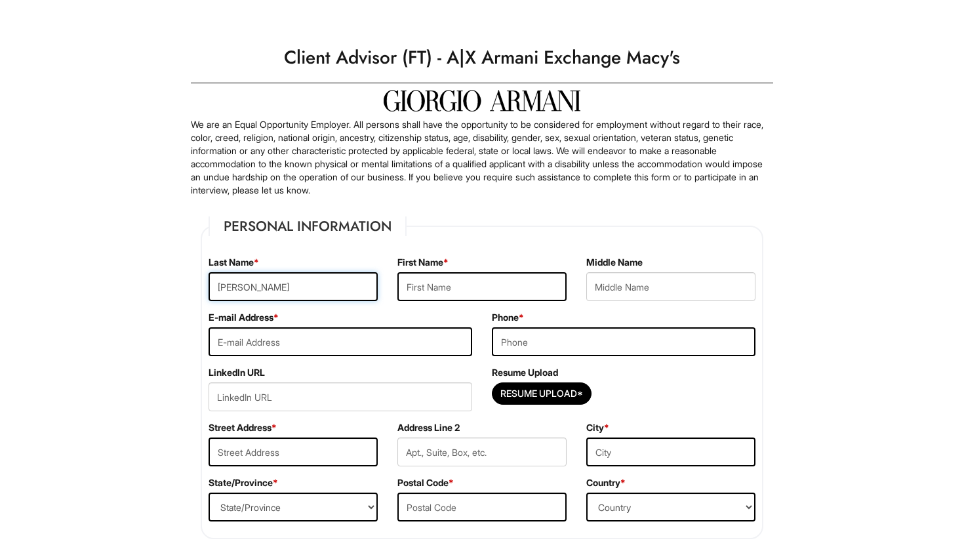
type input "moses"
type input "Jade"
type input "brianne"
type input "jadecooliee1@gmail.com"
click at [516, 341] on input "617041593" at bounding box center [624, 341] width 264 height 29
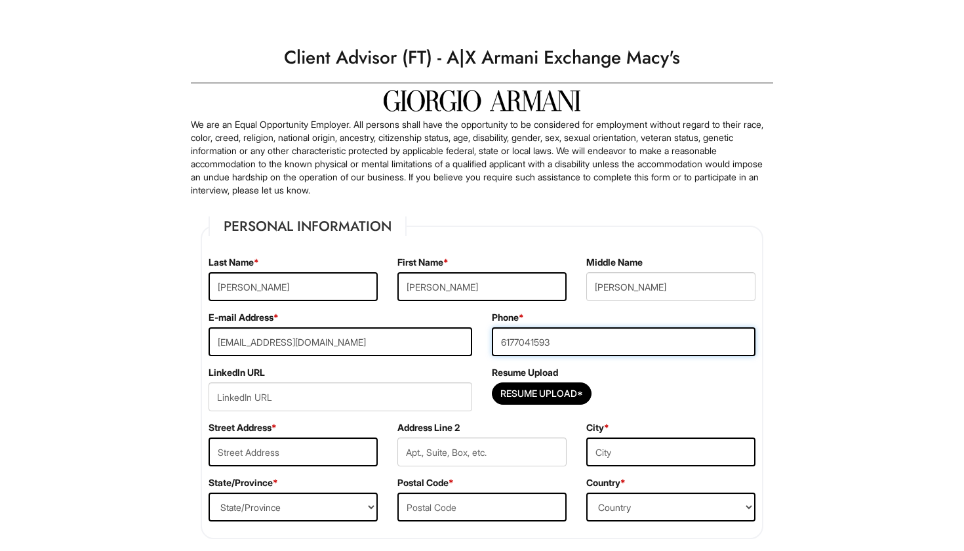
type input "6177041593"
click at [402, 396] on input "url" at bounding box center [341, 396] width 264 height 29
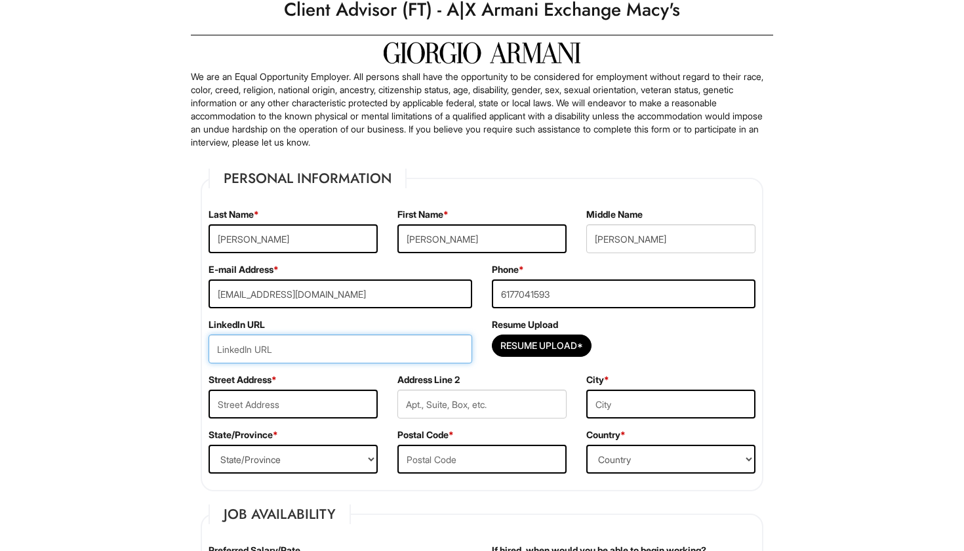
scroll to position [51, 0]
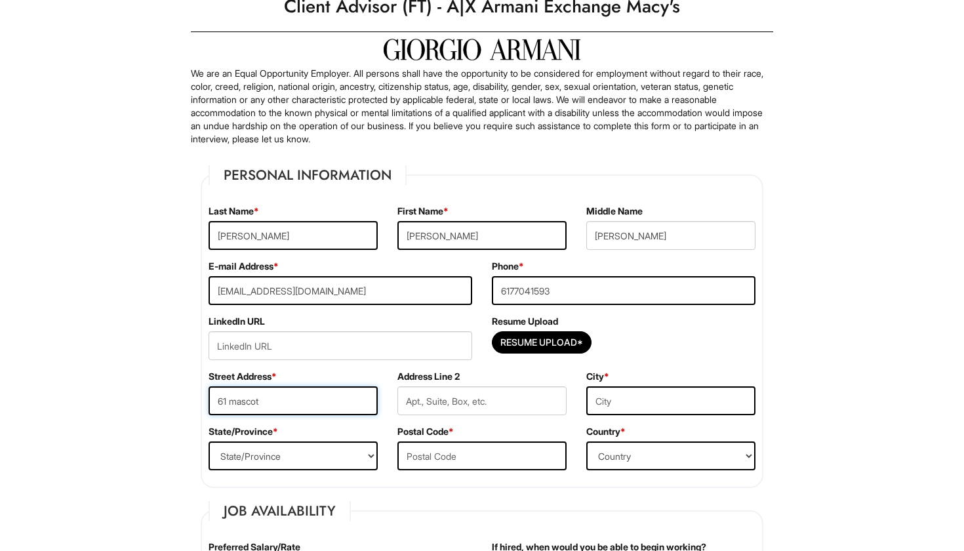
type input "61 mascot"
type input "2"
type input "boston"
select select "MA"
type input "02124"
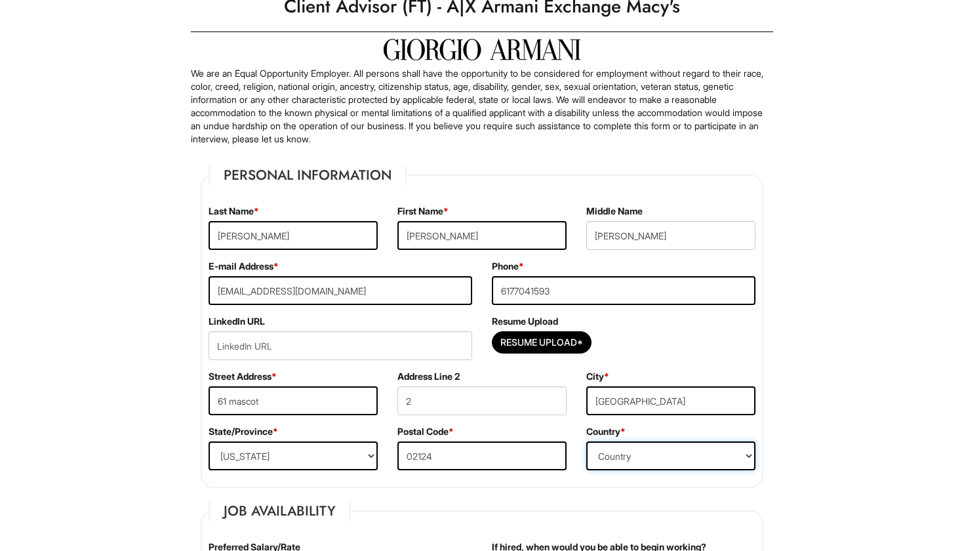
select select "United States of America"
click at [600, 403] on input "boston" at bounding box center [671, 400] width 169 height 29
type input "Boston"
click at [600, 238] on input "brianne" at bounding box center [671, 235] width 169 height 29
type input "Brianne"
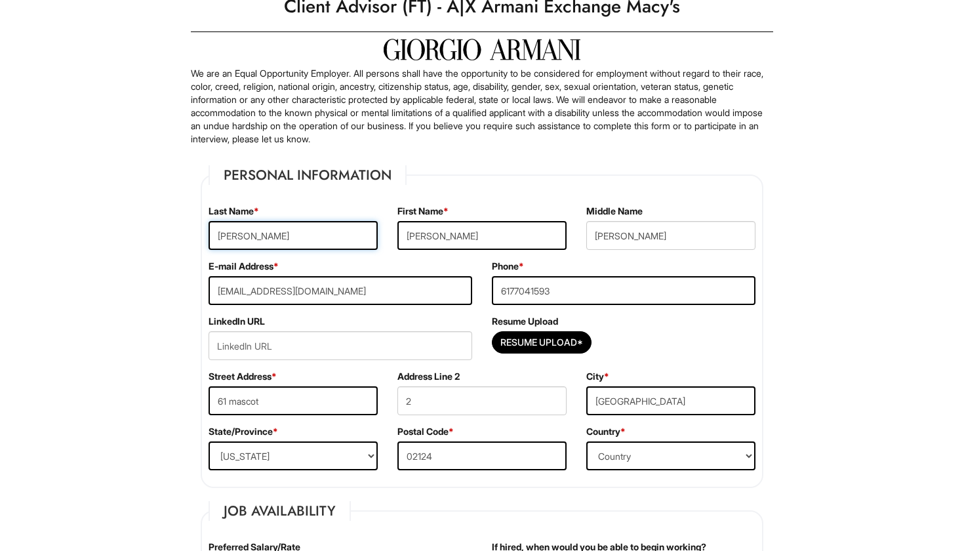
click at [226, 237] on input "moses" at bounding box center [293, 235] width 169 height 29
type input "Moses"
click at [220, 292] on input "jadecooliee1@gmail.com" at bounding box center [341, 290] width 264 height 29
type input "Jadecooliee1@gmail.com"
click at [318, 348] on input "url" at bounding box center [341, 345] width 264 height 29
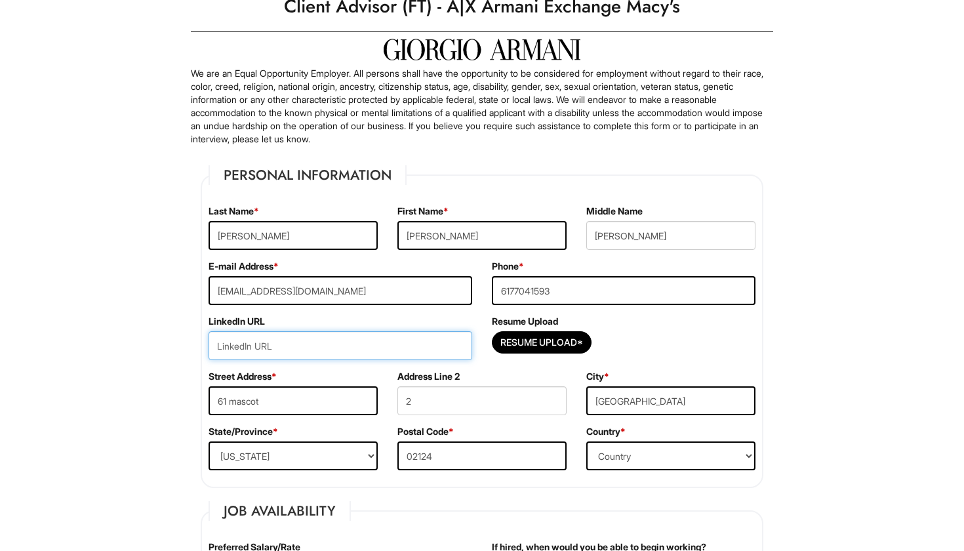
click at [378, 349] on input "url" at bounding box center [341, 345] width 264 height 29
type input "V"
paste input "www.linkedin.com/in/"
paste input "jade-moses-953064363"
type input "www.linkedin.com/in/jade-moses-953064363"
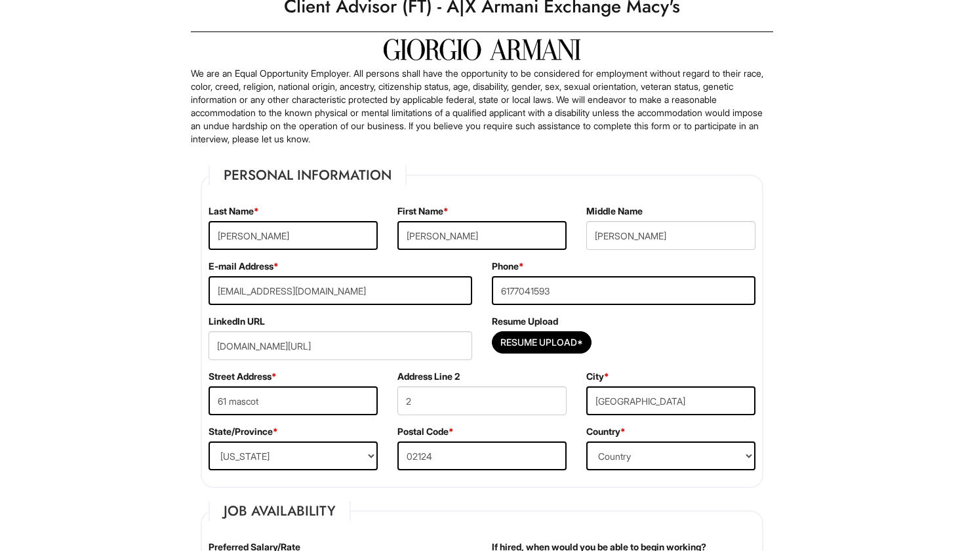
click at [289, 346] on input "www.linkedin.com/in/jade-moses-953064363" at bounding box center [341, 345] width 264 height 29
click at [621, 327] on div "Resume Upload Resume Upload*" at bounding box center [623, 342] width 283 height 55
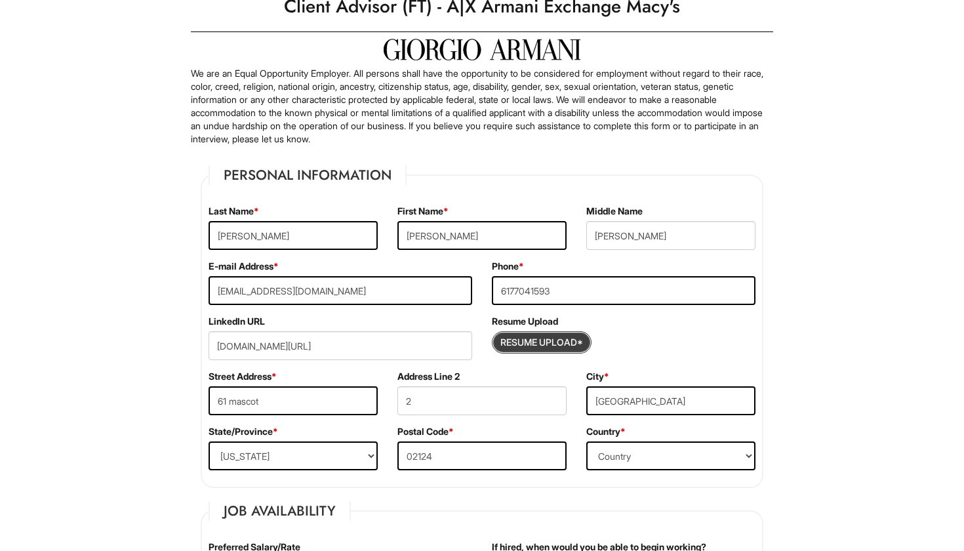
click at [541, 339] on input "Resume Upload*" at bounding box center [542, 342] width 98 height 21
type input "C:\fakepath\'25 current resume 2.pdf"
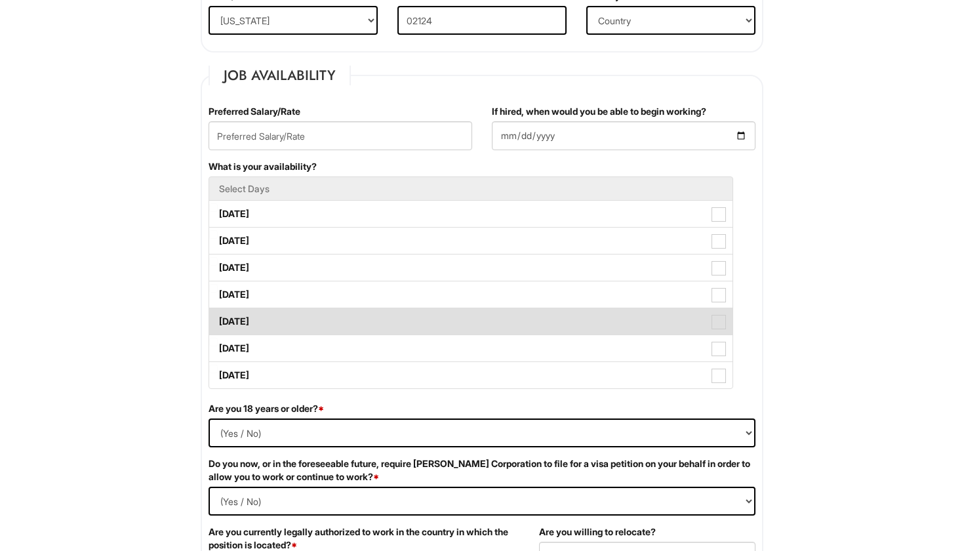
scroll to position [514, 0]
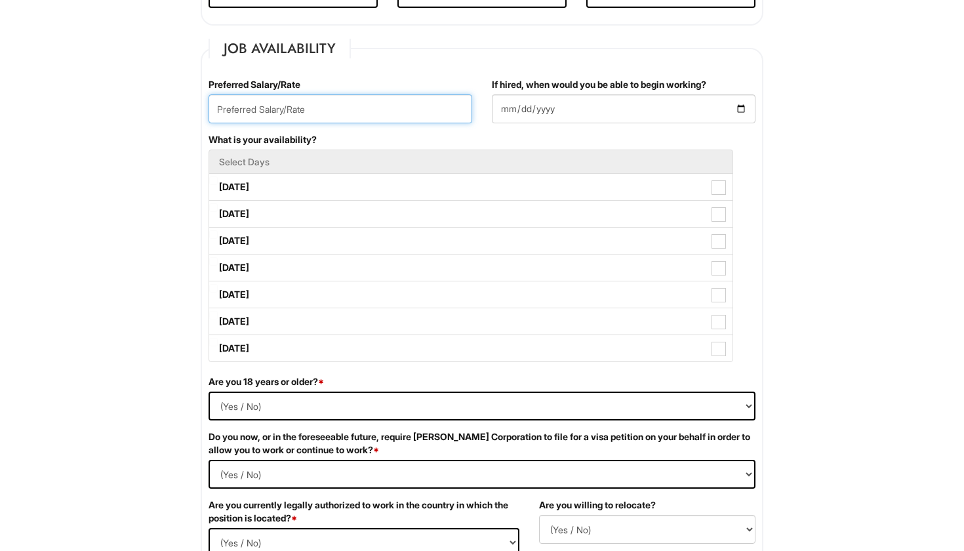
click at [327, 106] on input "text" at bounding box center [341, 108] width 264 height 29
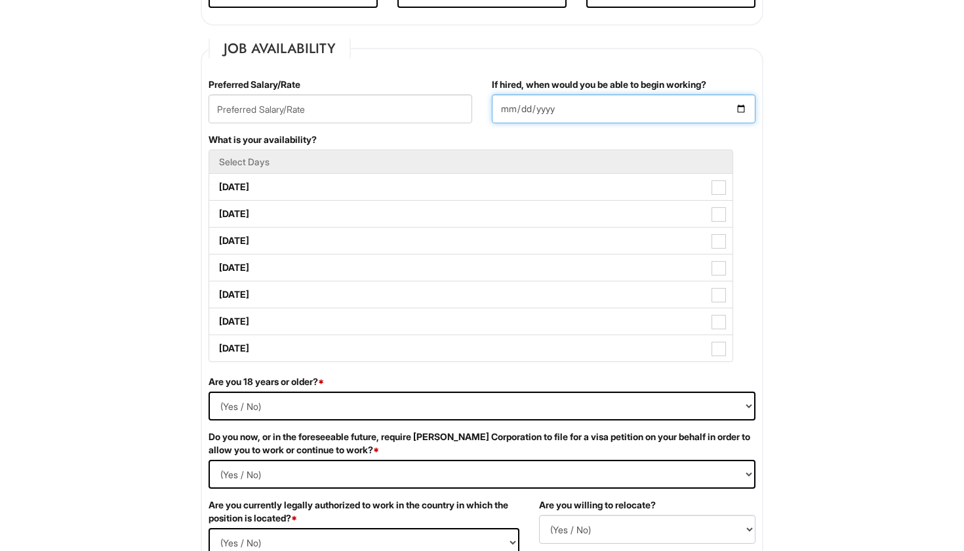
click at [512, 109] on input "If hired, when would you be able to begin working?" at bounding box center [624, 108] width 264 height 29
type input "2025-08-18"
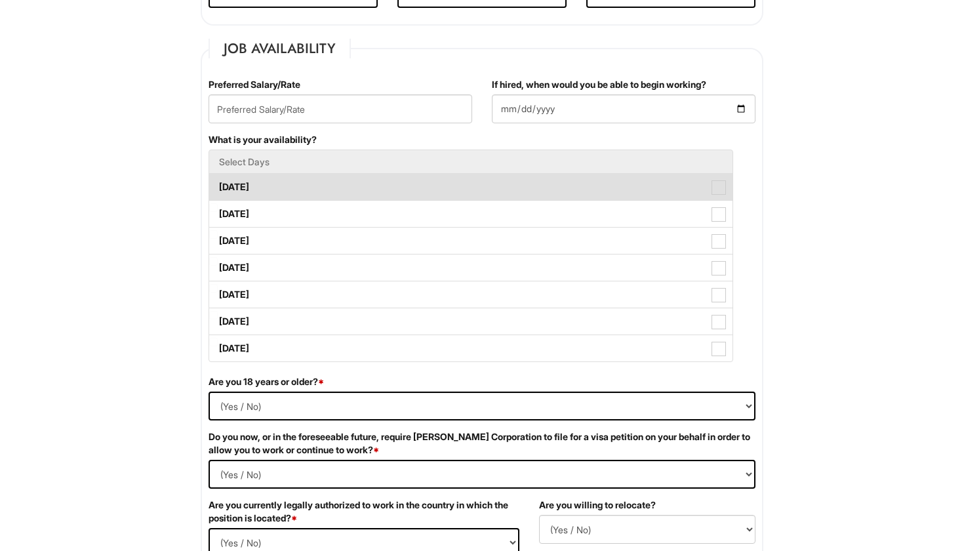
click at [413, 182] on label "Monday" at bounding box center [471, 187] width 524 height 26
click at [218, 182] on Available_Monday "Monday" at bounding box center [213, 180] width 9 height 9
checkbox Available_Monday "true"
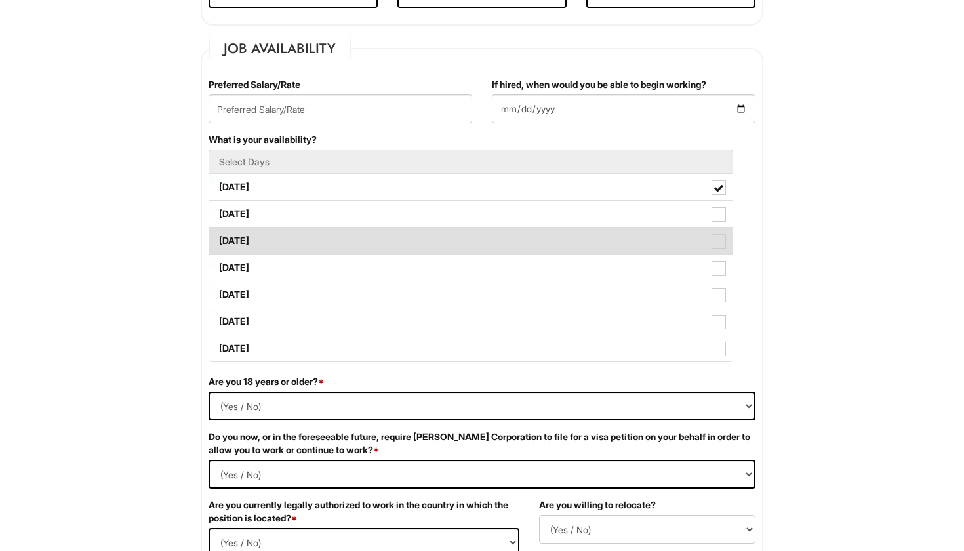
click at [415, 238] on label "Wednesday" at bounding box center [471, 241] width 524 height 26
click at [218, 238] on Available_Wednesday "Wednesday" at bounding box center [213, 234] width 9 height 9
checkbox Available_Wednesday "true"
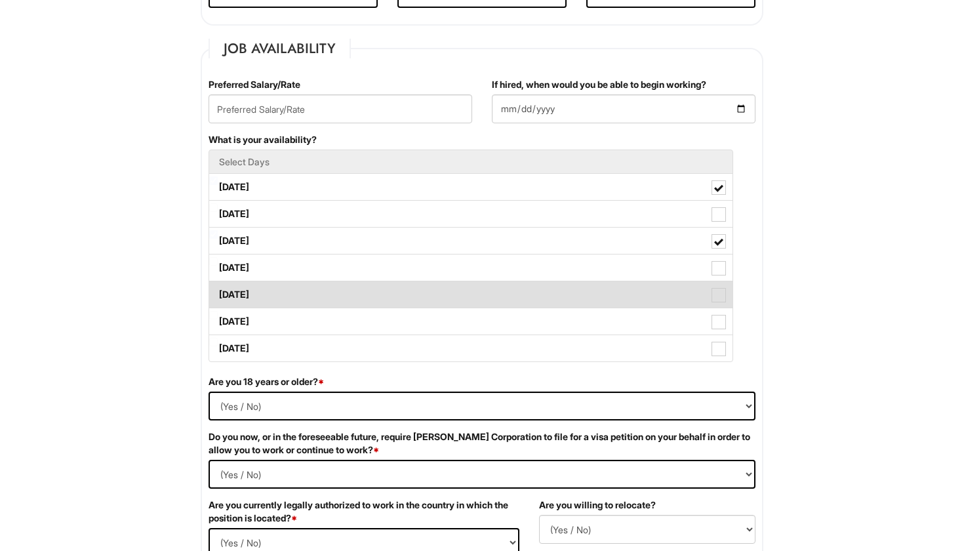
click at [420, 291] on label "Friday" at bounding box center [471, 294] width 524 height 26
click at [218, 291] on Available_Friday "Friday" at bounding box center [213, 288] width 9 height 9
checkbox Available_Friday "true"
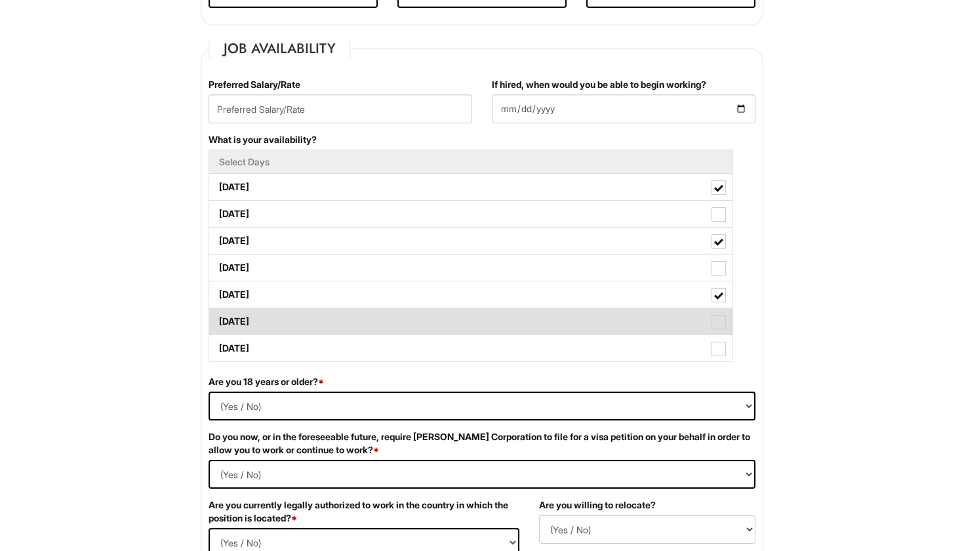
click at [424, 320] on label "Saturday" at bounding box center [471, 321] width 524 height 26
click at [218, 320] on Available_Saturday "Saturday" at bounding box center [213, 315] width 9 height 9
checkbox Available_Saturday "true"
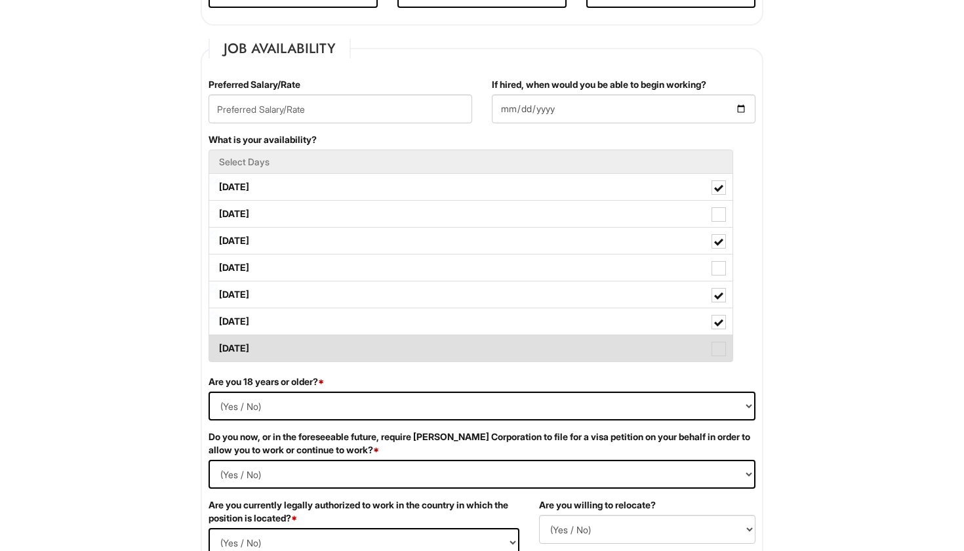
click at [428, 344] on label "Sunday" at bounding box center [471, 348] width 524 height 26
click at [218, 344] on Available_Sunday "Sunday" at bounding box center [213, 342] width 9 height 9
checkbox Available_Sunday "true"
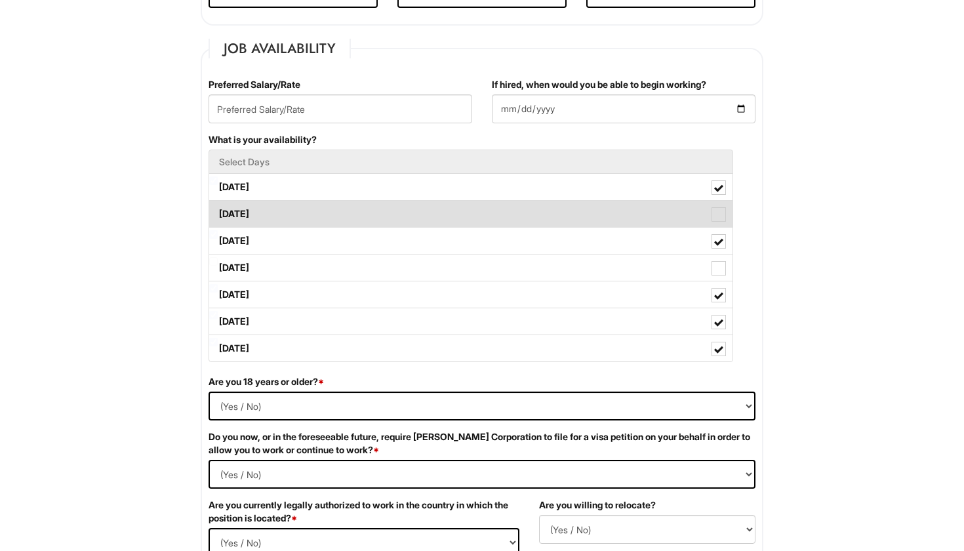
click at [413, 220] on label "Tuesday" at bounding box center [471, 214] width 524 height 26
click at [218, 212] on Available_Tuesday "Tuesday" at bounding box center [213, 207] width 9 height 9
checkbox Available_Tuesday "true"
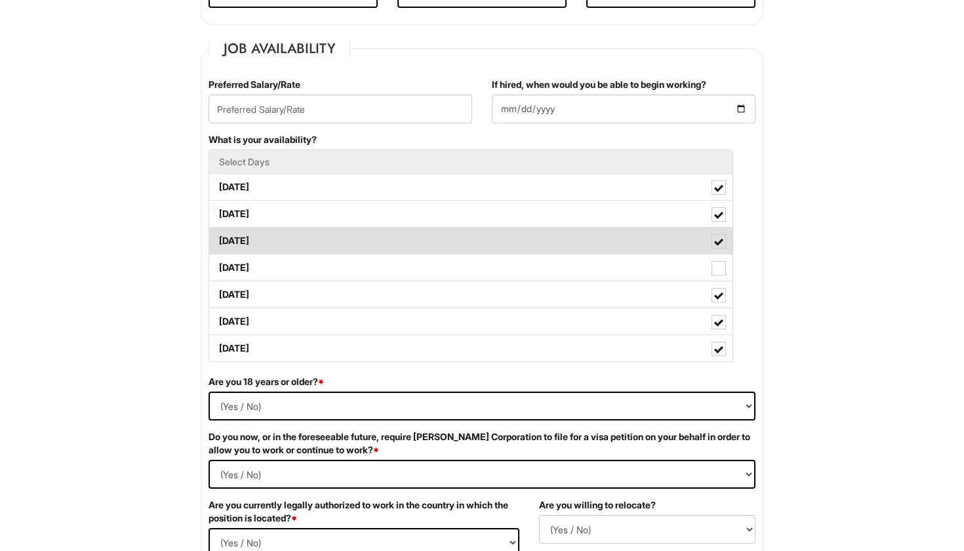
click at [418, 241] on label "Wednesday" at bounding box center [471, 241] width 524 height 26
click at [218, 239] on Available_Wednesday "Wednesday" at bounding box center [213, 234] width 9 height 9
checkbox Available_Wednesday "false"
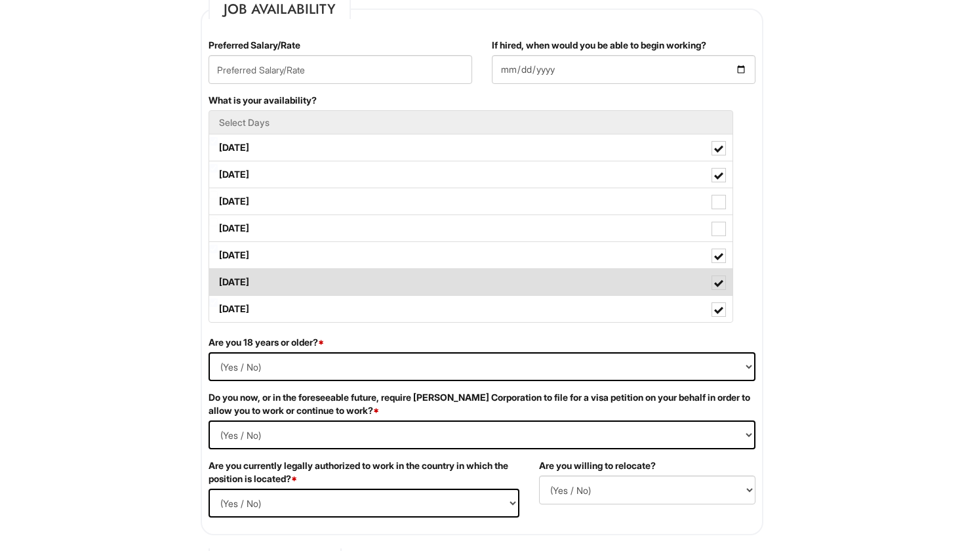
scroll to position [553, 0]
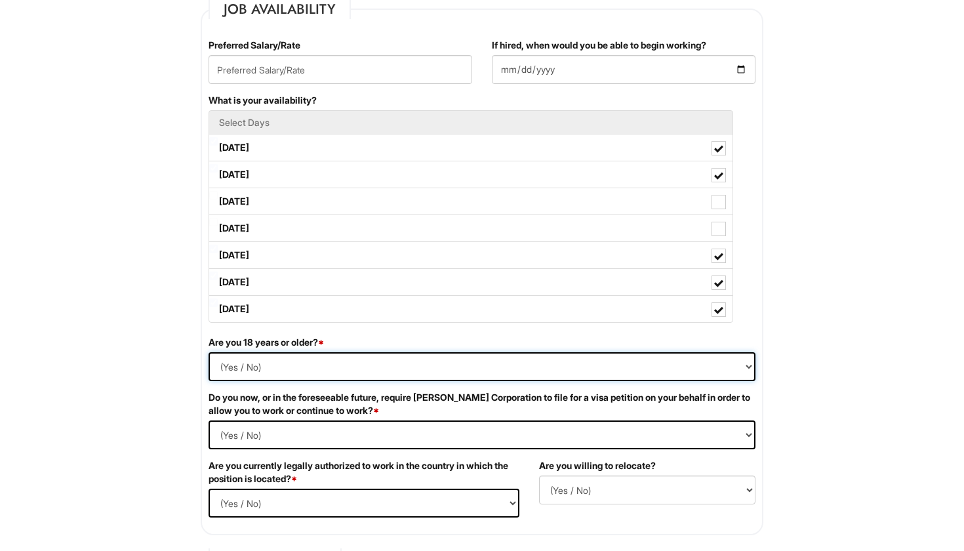
select select "Yes"
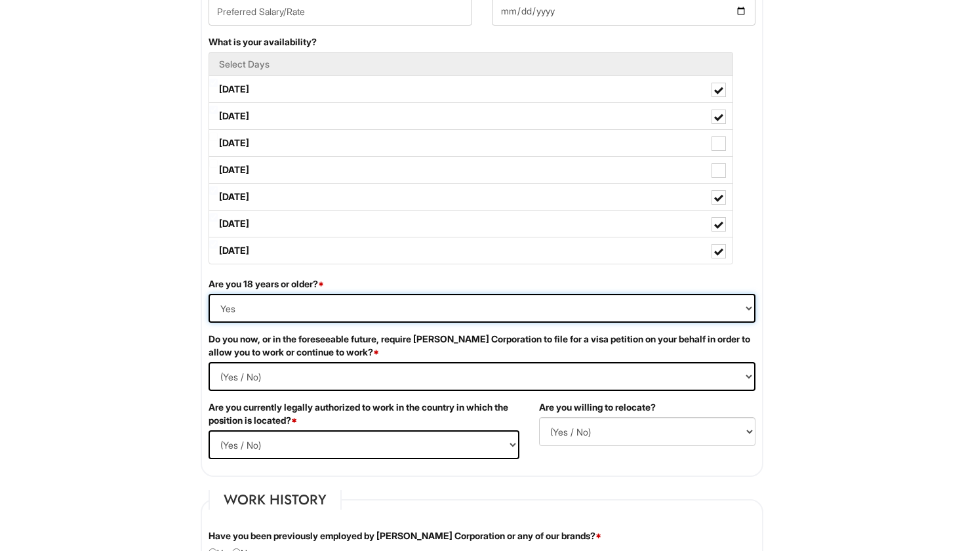
scroll to position [612, 0]
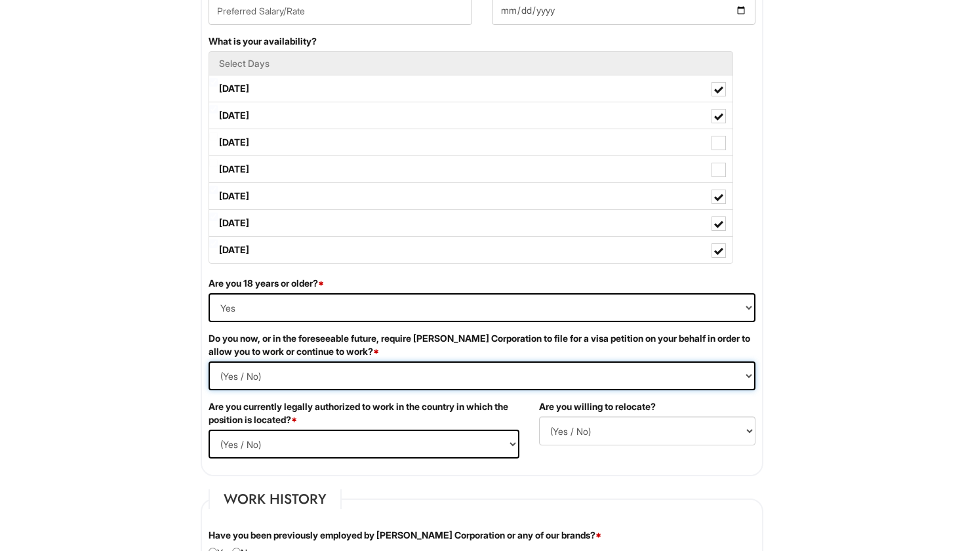
select Required "No"
select select "Yes"
select select "N"
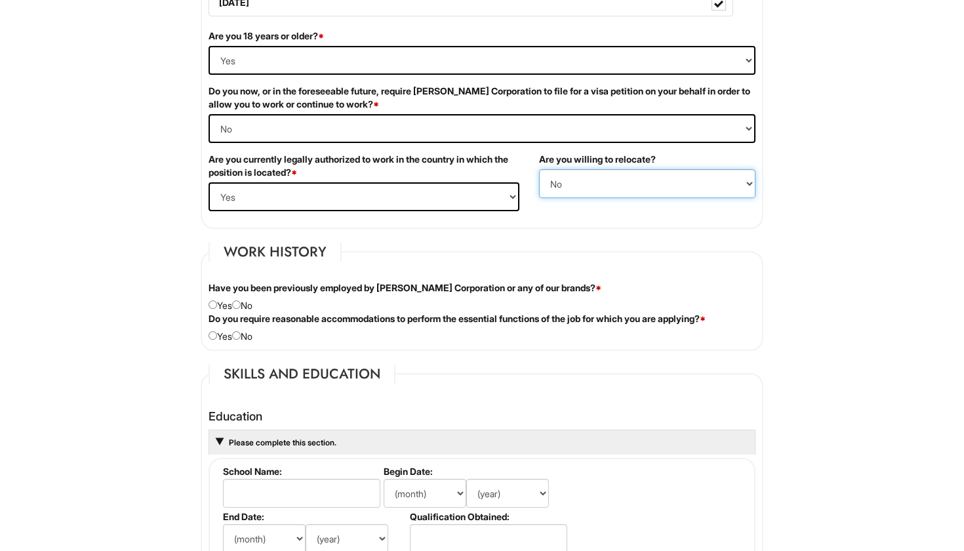
scroll to position [871, 0]
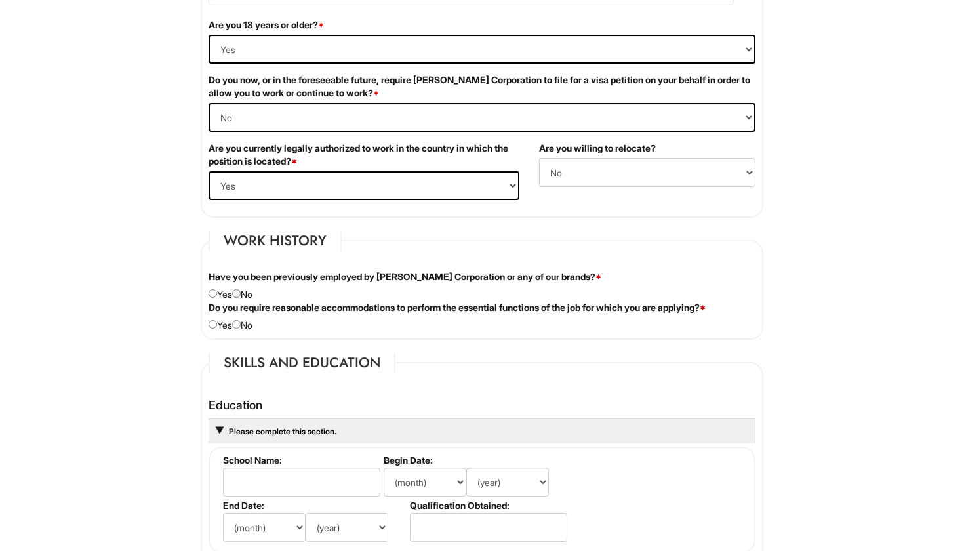
click at [241, 295] on input "radio" at bounding box center [236, 293] width 9 height 9
radio input "true"
click at [241, 323] on input "radio" at bounding box center [236, 324] width 9 height 9
radio input "true"
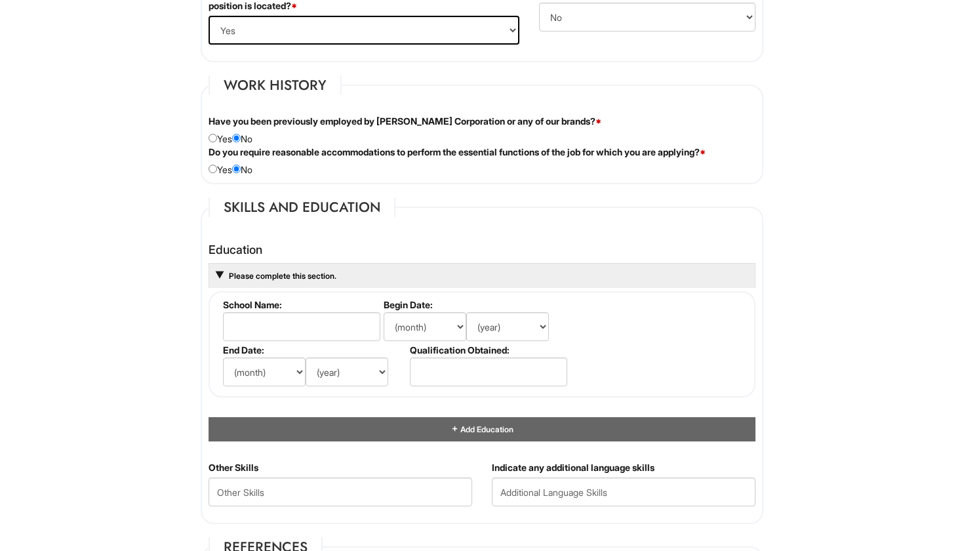
scroll to position [1027, 0]
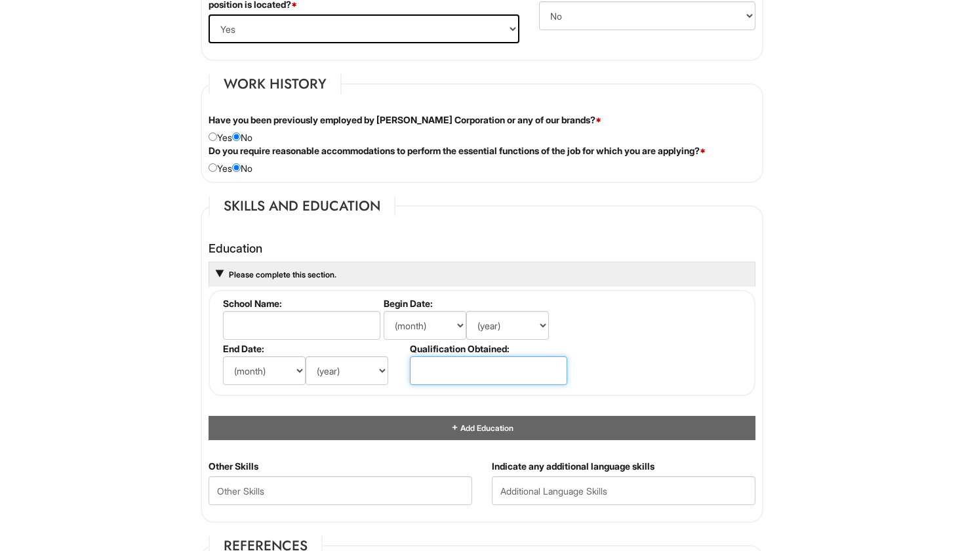
click at [438, 368] on input "text" at bounding box center [488, 370] width 157 height 29
click at [424, 369] on input "associates" at bounding box center [488, 370] width 157 height 29
click at [484, 373] on input "Associates" at bounding box center [488, 370] width 157 height 29
type input "Associates Degree"
select select "2027"
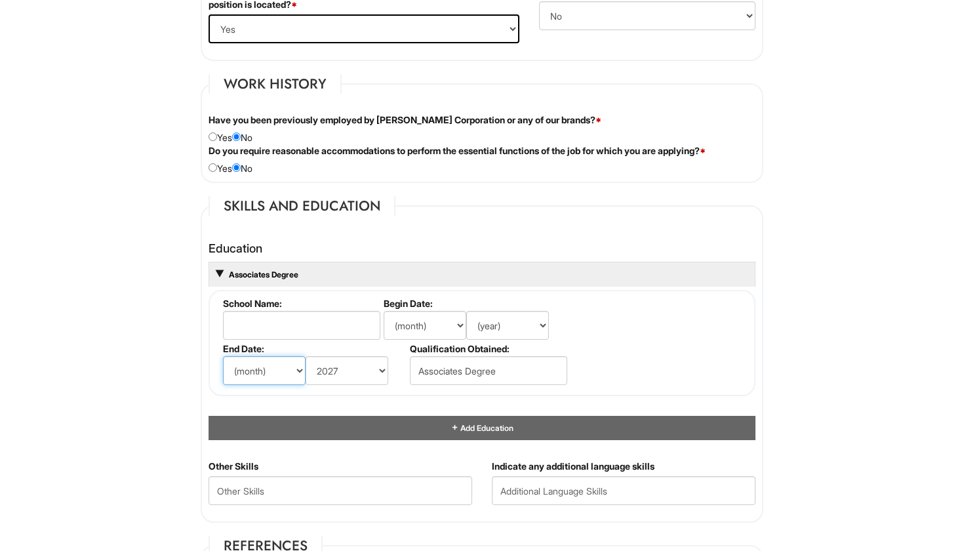
select select "6"
click at [295, 318] on input "text" at bounding box center [301, 325] width 157 height 29
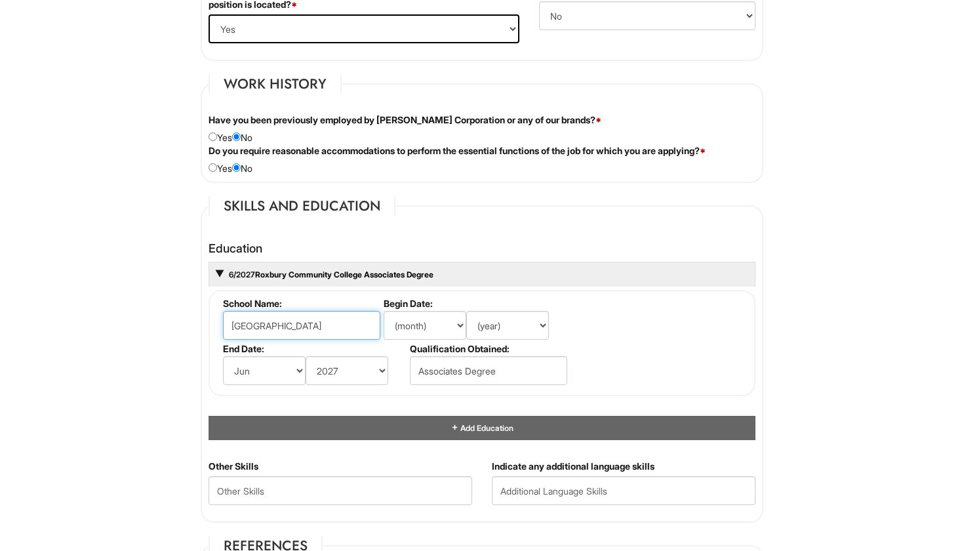
type input "Roxbury Community College"
select select "8"
select select "2024"
select select "2026"
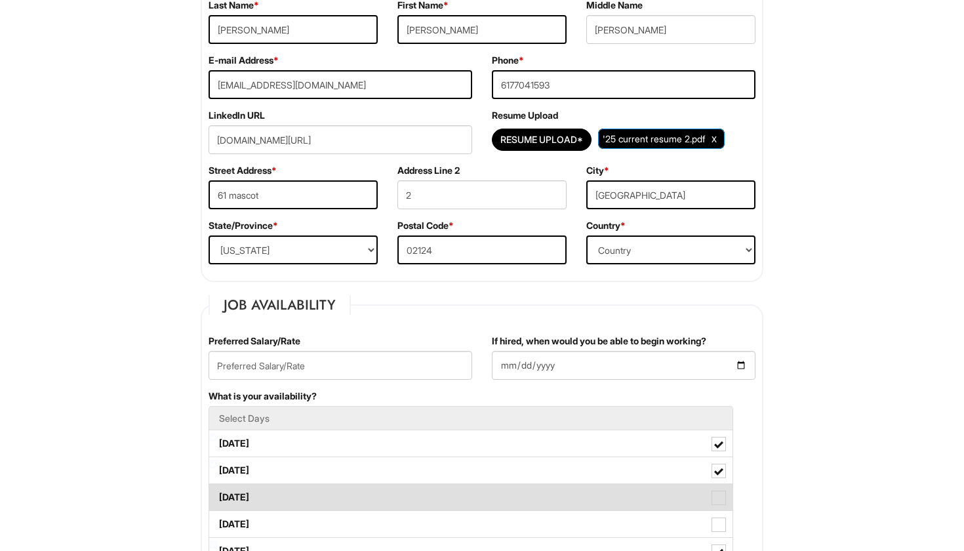
scroll to position [257, 0]
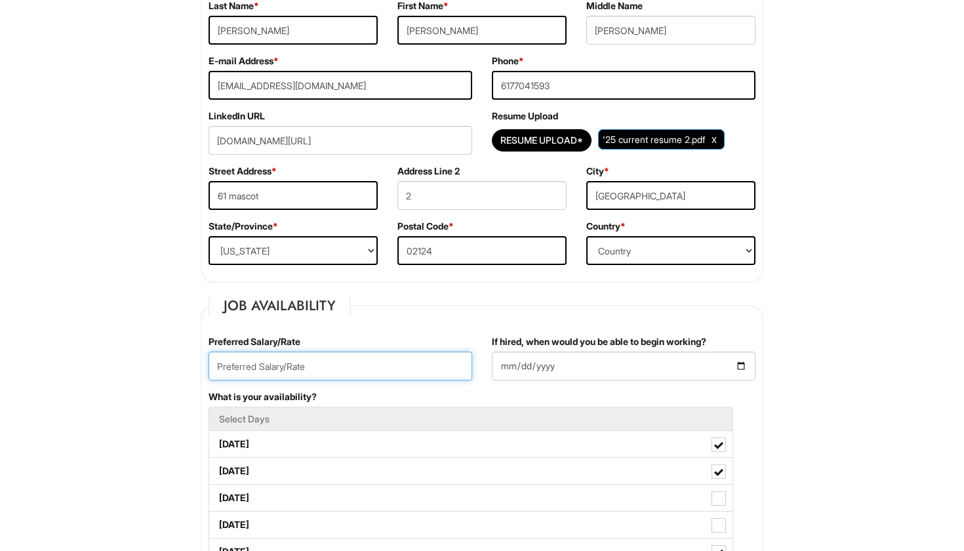
click at [357, 370] on input "text" at bounding box center [341, 366] width 264 height 29
click at [331, 366] on input "text" at bounding box center [341, 366] width 264 height 29
type input "$20.00"
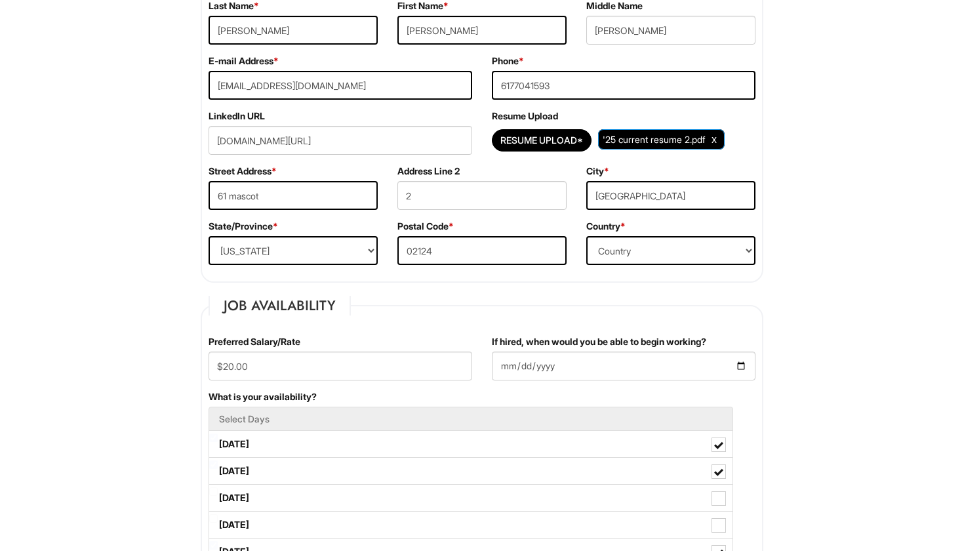
click at [373, 392] on div "What is your availability? Select Days Monday Tuesday Wednesday Thursday Friday…" at bounding box center [482, 511] width 567 height 242
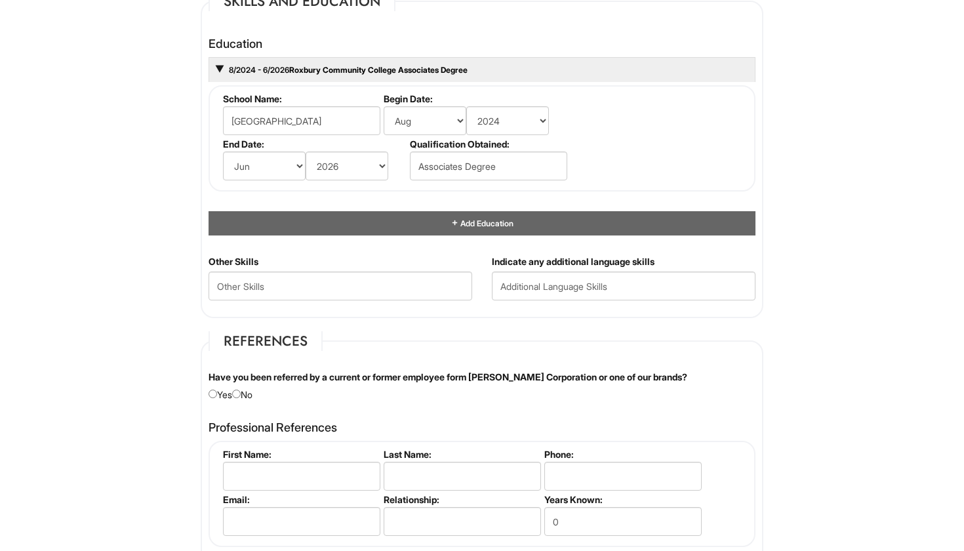
scroll to position [1250, 0]
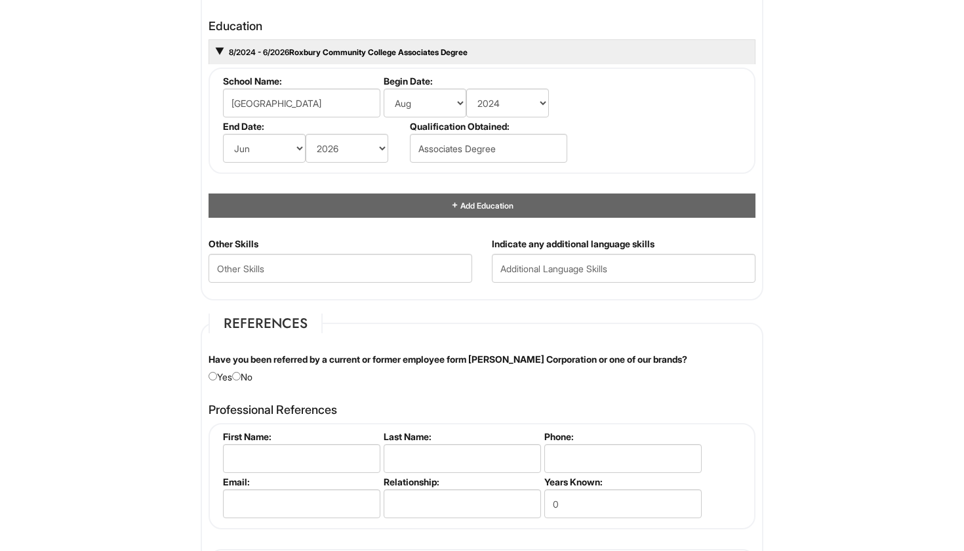
click at [241, 374] on input "radio" at bounding box center [236, 376] width 9 height 9
radio input "true"
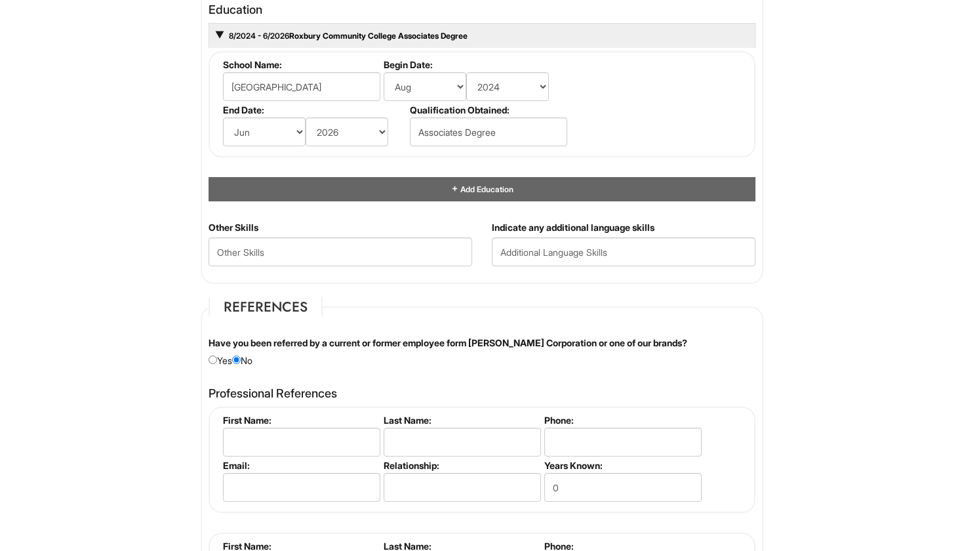
scroll to position [1266, 0]
click at [362, 250] on Skills "text" at bounding box center [341, 252] width 264 height 29
click at [322, 249] on Skills "text" at bounding box center [341, 252] width 264 height 29
paste Skills "Creative & personal writing, tennis, soccer, track & field, doing family member…"
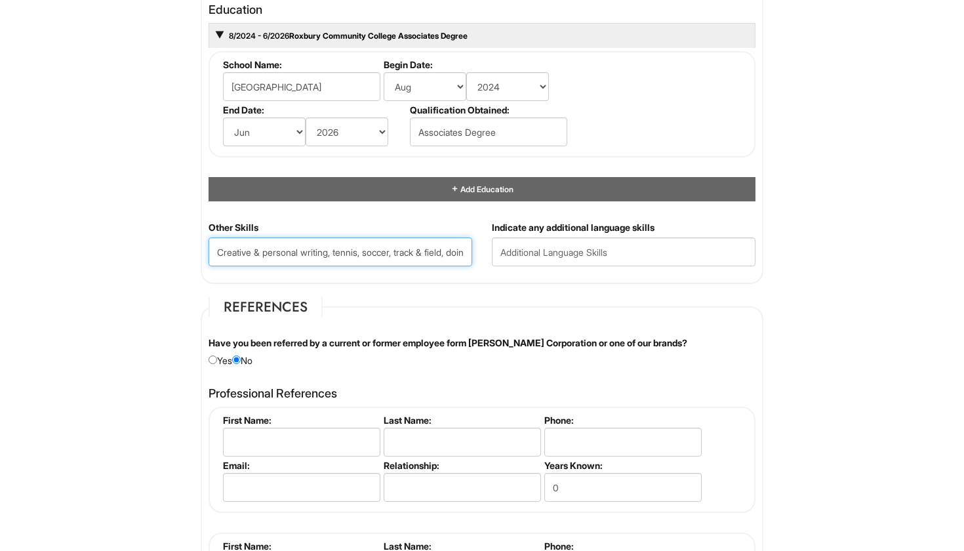
type Skills "Creative & personal writing, tennis, soccer, track & field, doing family member…"
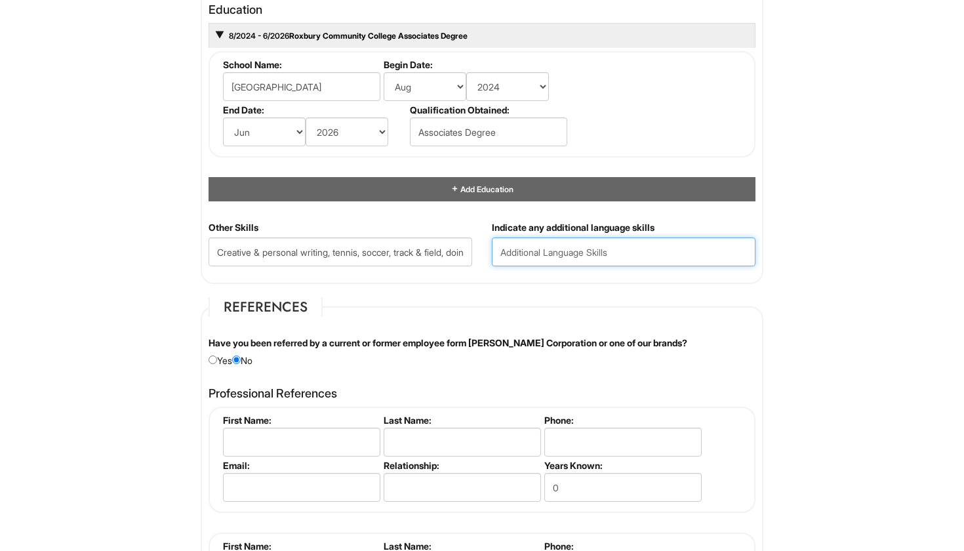
click at [545, 248] on input "text" at bounding box center [624, 252] width 264 height 29
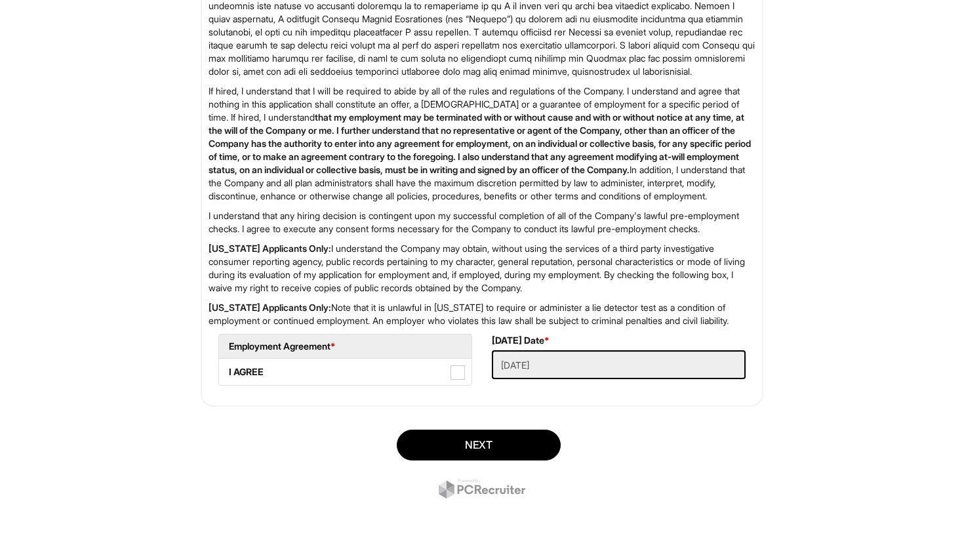
scroll to position [2059, 0]
click at [457, 373] on span at bounding box center [458, 372] width 14 height 14
click at [228, 370] on AGREE "I AGREE" at bounding box center [223, 366] width 9 height 9
checkbox AGREE "true"
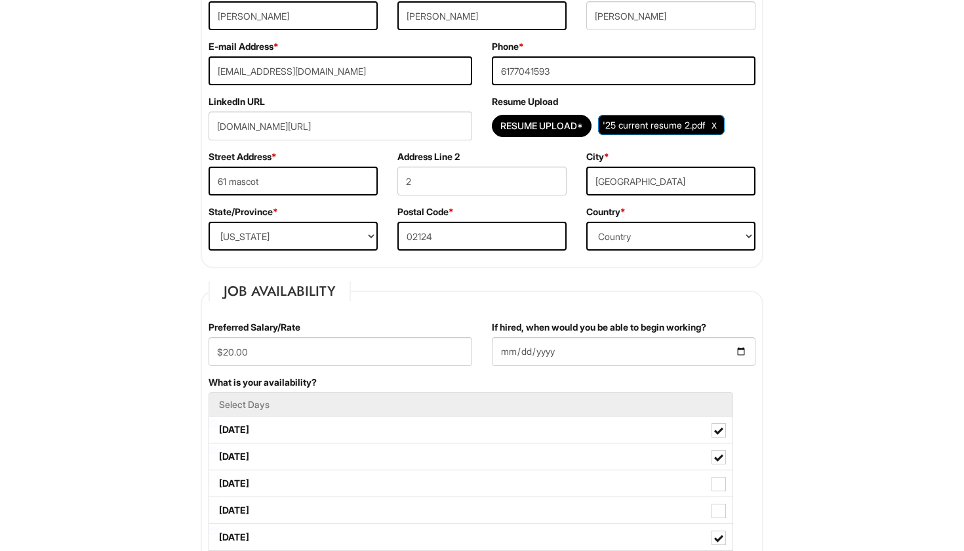
scroll to position [251, 0]
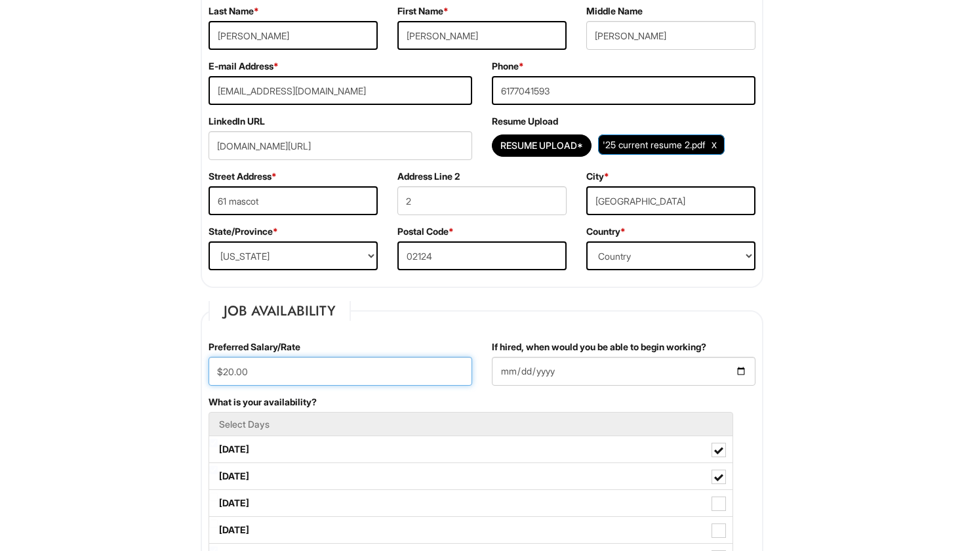
click at [234, 372] on input "$20.00" at bounding box center [341, 371] width 264 height 29
click at [229, 373] on input "$20.00" at bounding box center [341, 371] width 264 height 29
click at [262, 373] on input "$19.00" at bounding box center [341, 371] width 264 height 29
type input "$19.50"
click at [352, 398] on div "What is your availability? Select Days Monday Tuesday Wednesday Thursday Friday…" at bounding box center [482, 517] width 567 height 242
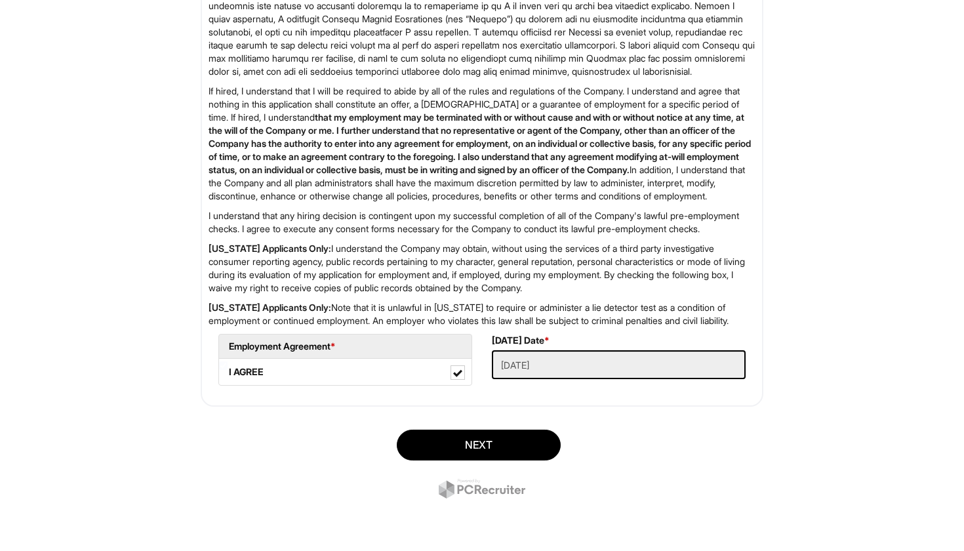
scroll to position [2059, 0]
click at [456, 442] on button "Next" at bounding box center [479, 445] width 164 height 31
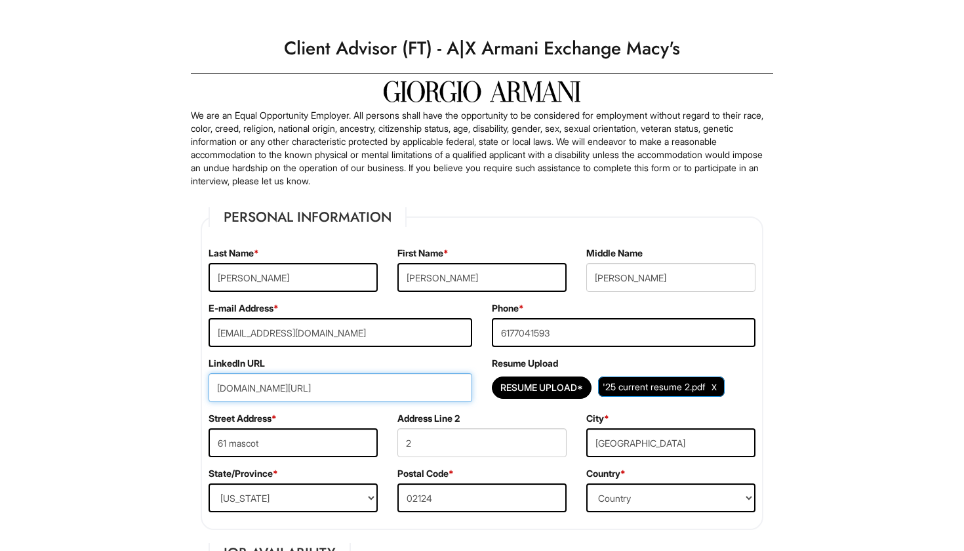
scroll to position [13, 0]
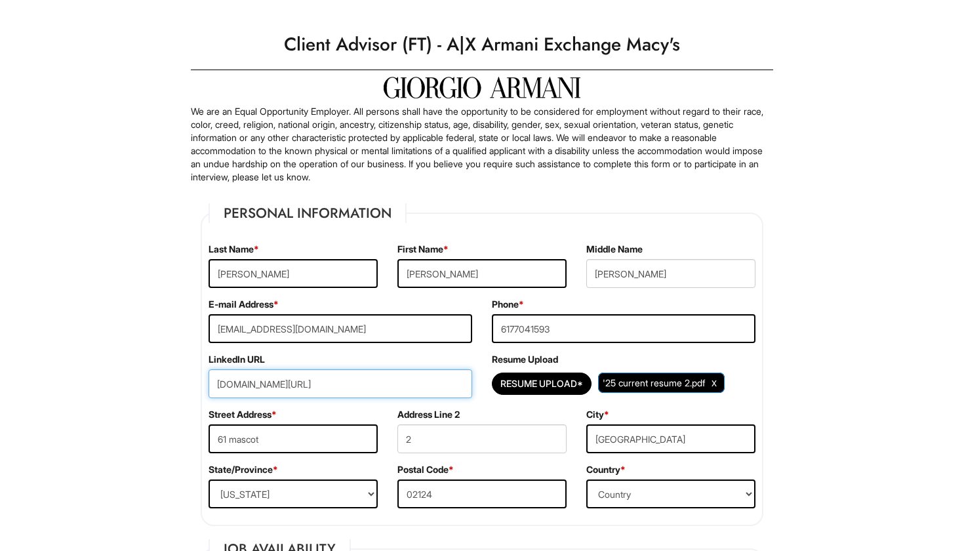
click at [441, 384] on input "www.linkedin.com/in/jade-moses-953064363" at bounding box center [341, 383] width 264 height 29
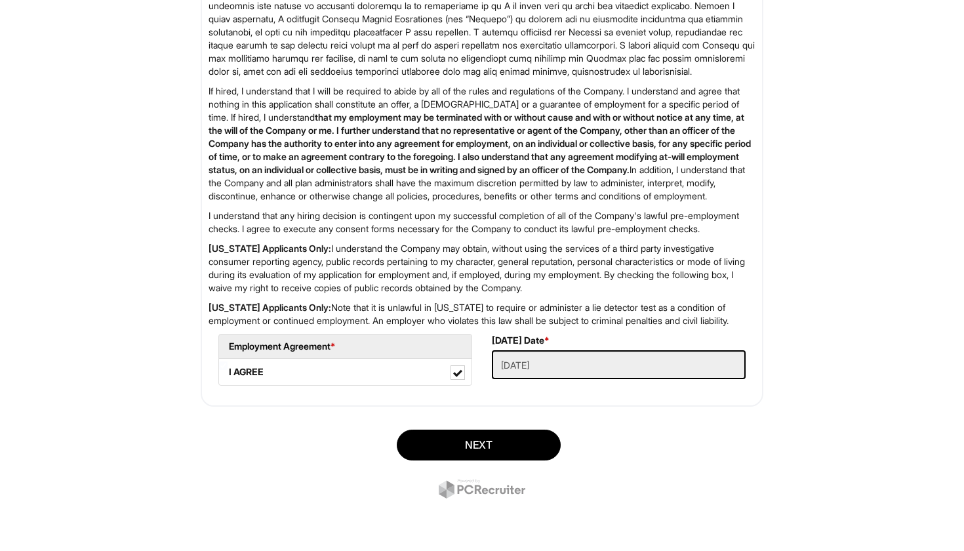
scroll to position [2059, 0]
click at [468, 445] on button "Next" at bounding box center [479, 445] width 164 height 31
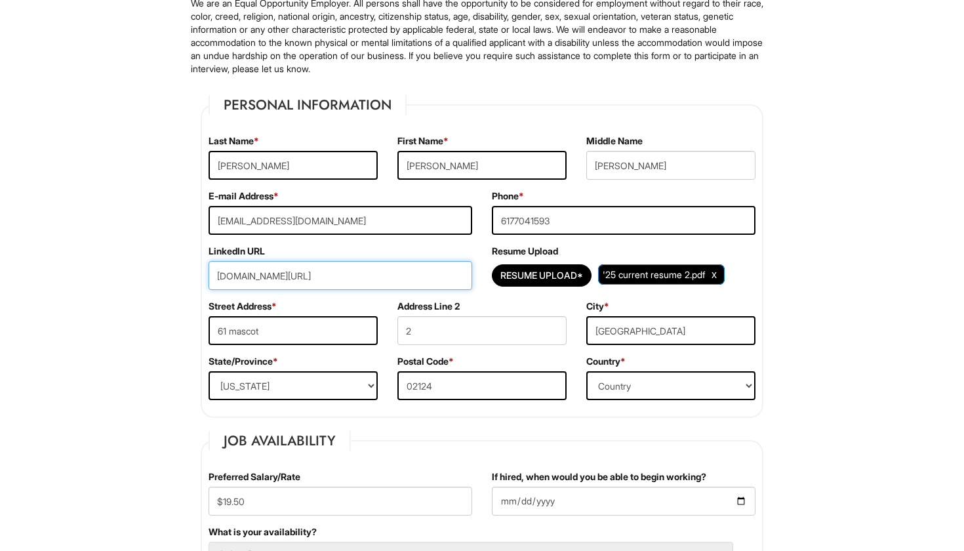
click at [402, 277] on input "www.linkedin.com/in/jade-moses-953064363" at bounding box center [341, 275] width 264 height 29
click at [405, 241] on div "E-mail Address * Jadecooliee1@gmail.com" at bounding box center [340, 217] width 283 height 55
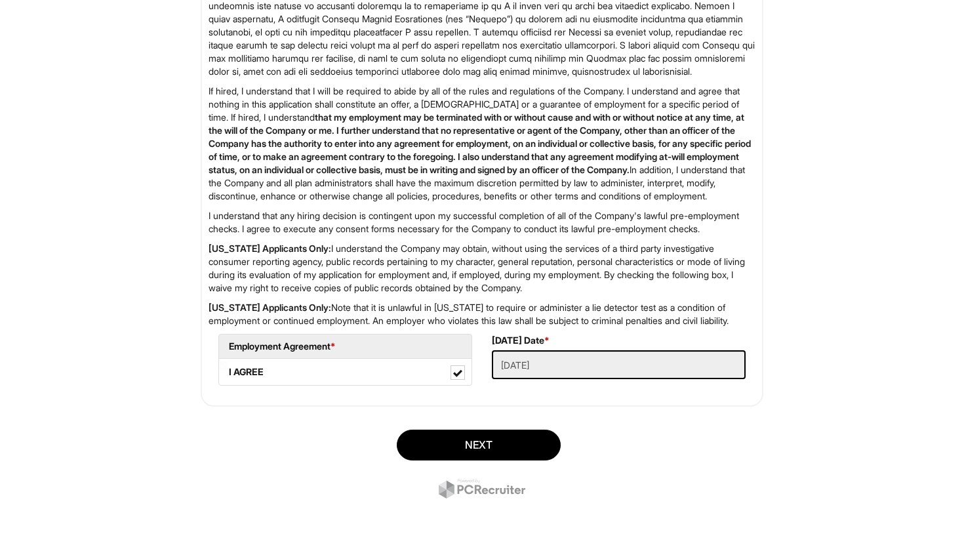
scroll to position [2059, 0]
click at [459, 445] on button "Next" at bounding box center [479, 445] width 164 height 31
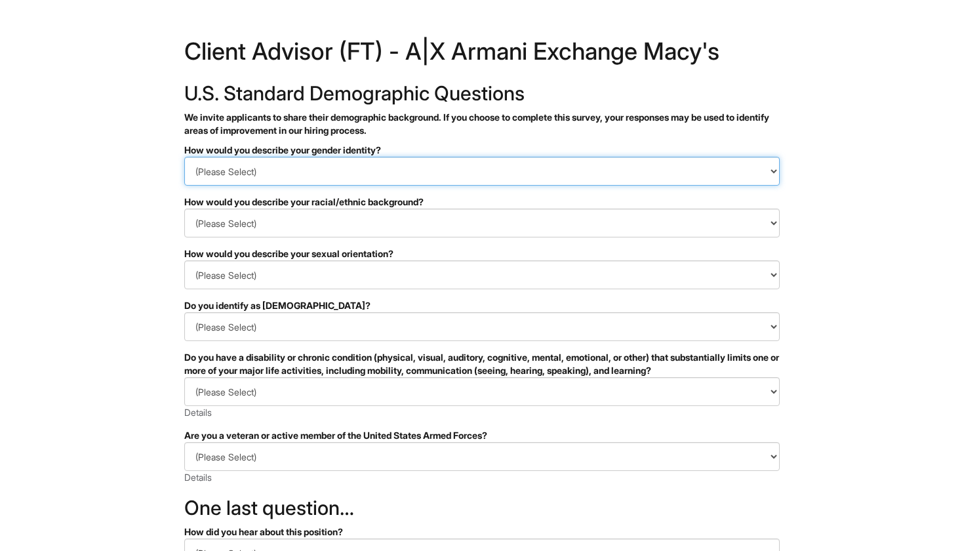
select select "Woman"
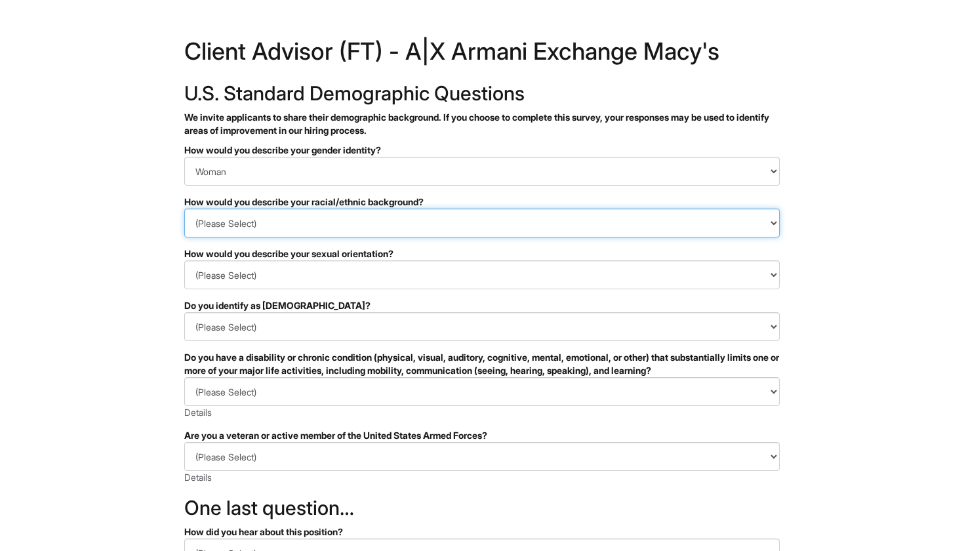
select select "Black or of African descent"
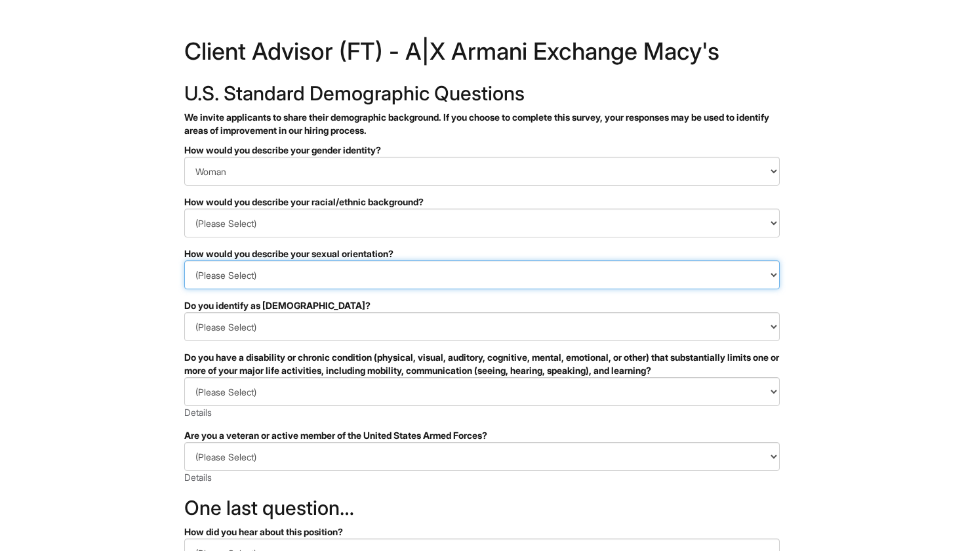
select select "Heterosexual"
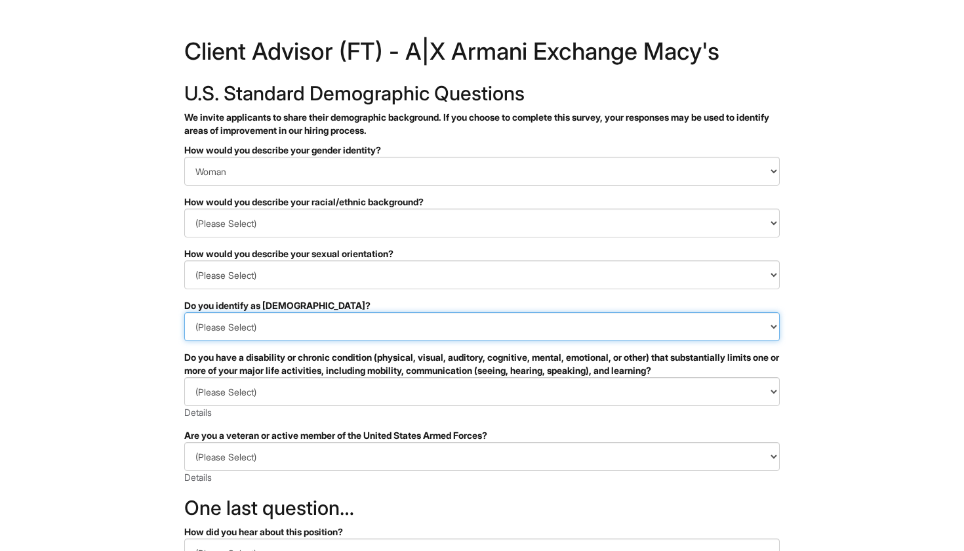
select select "No"
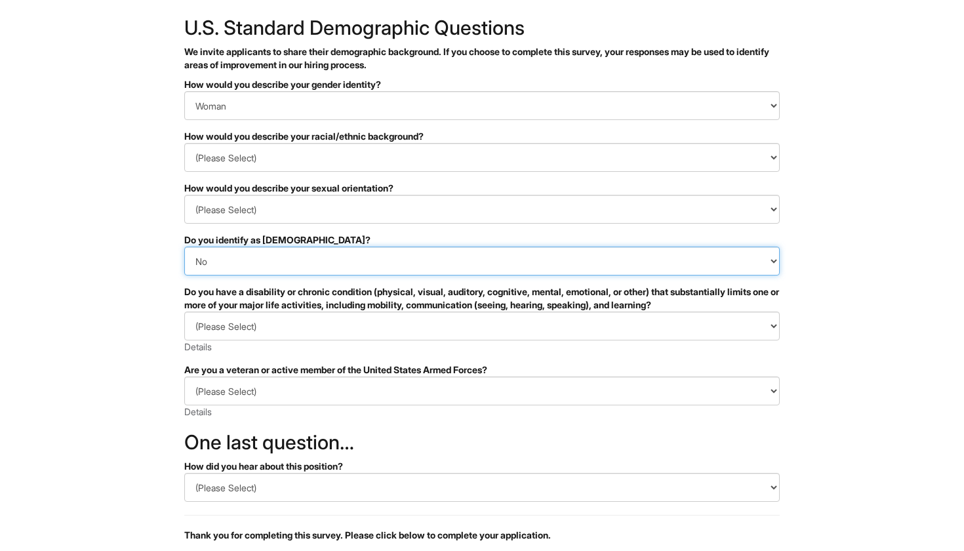
scroll to position [68, 0]
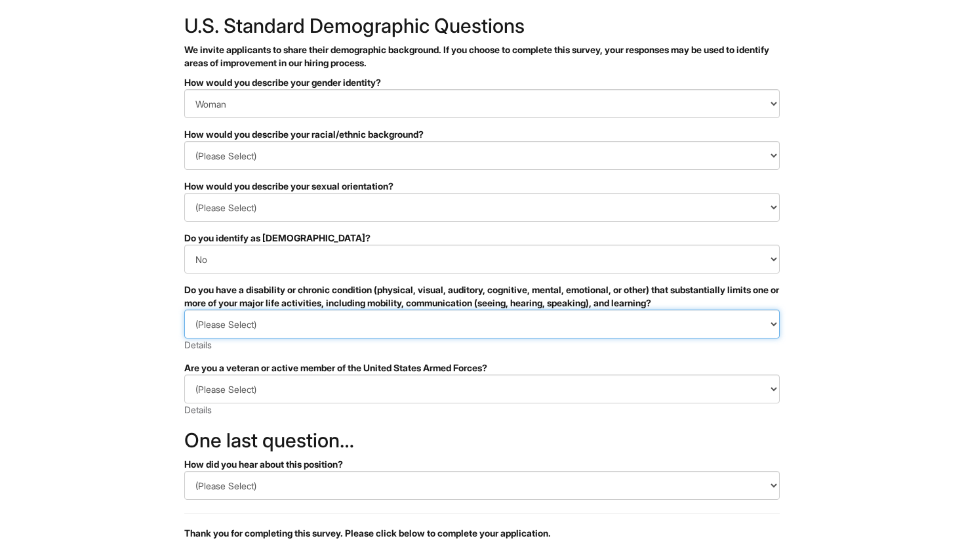
select select "NO, I DON'T HAVE A DISABILITY"
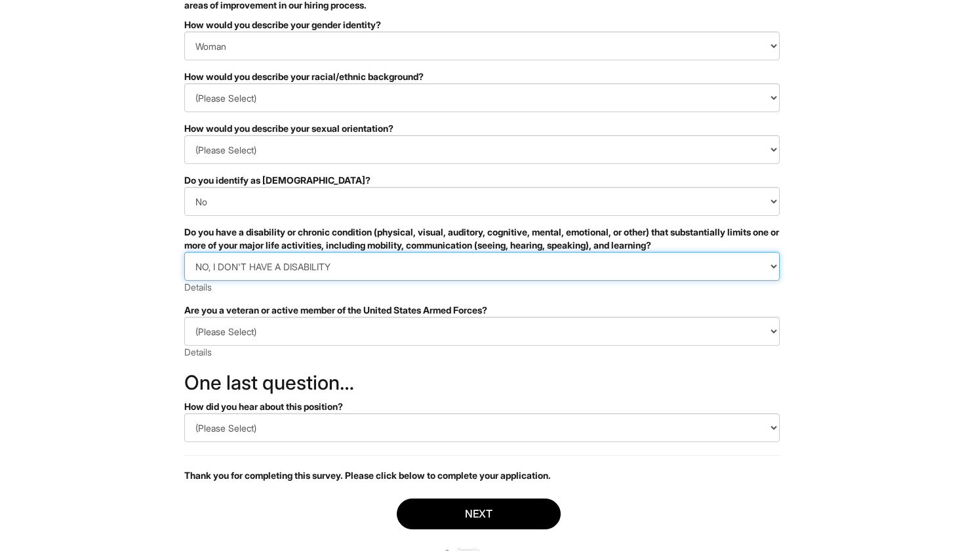
scroll to position [127, 0]
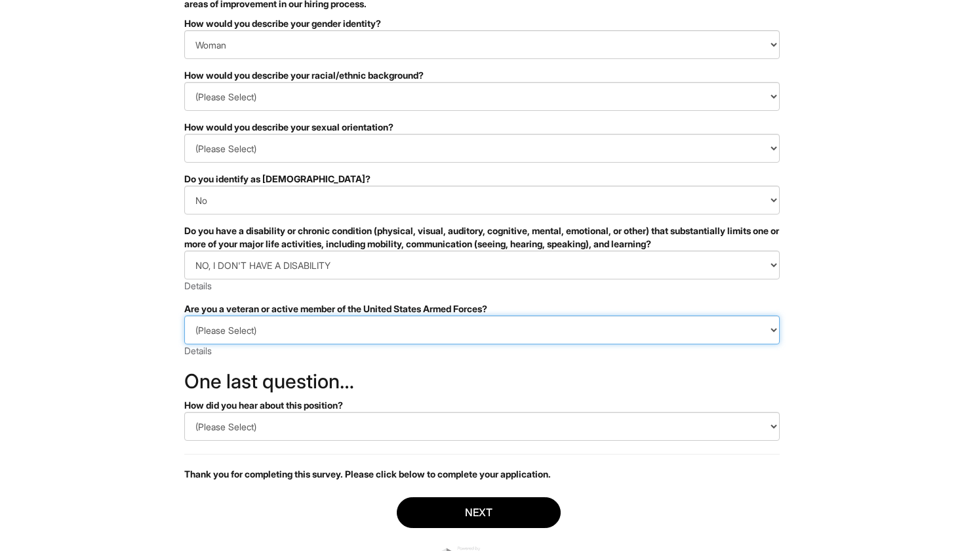
select select "I AM NOT A PROTECTED VETERAN"
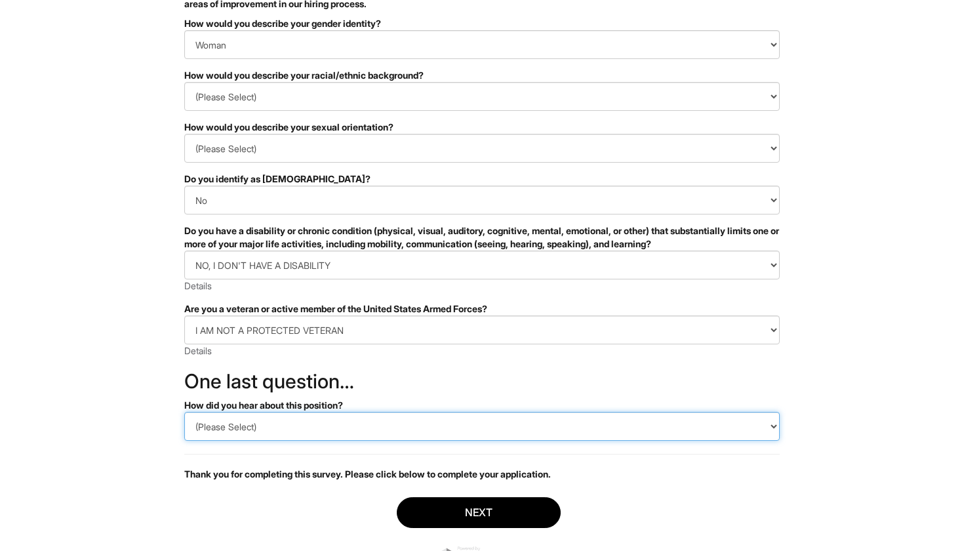
select select "Indeed"
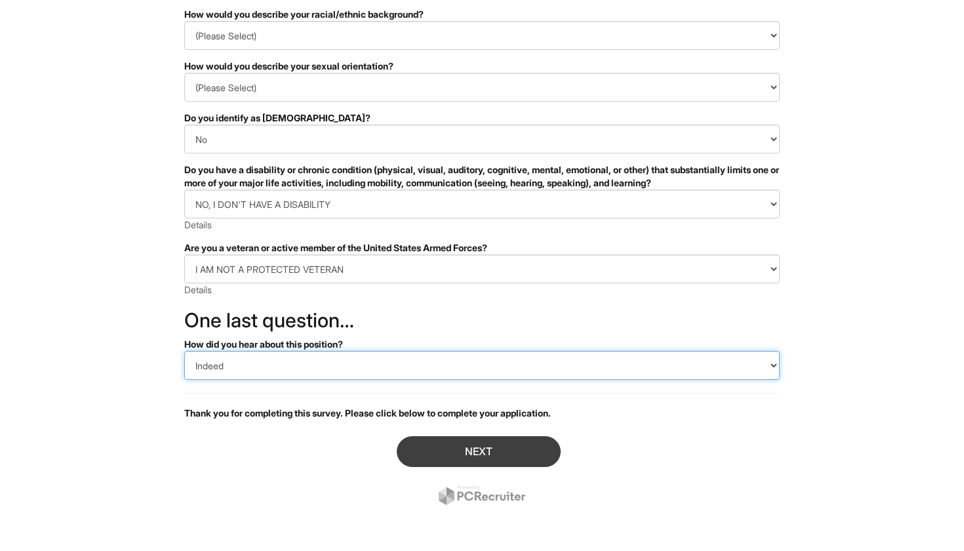
scroll to position [188, 0]
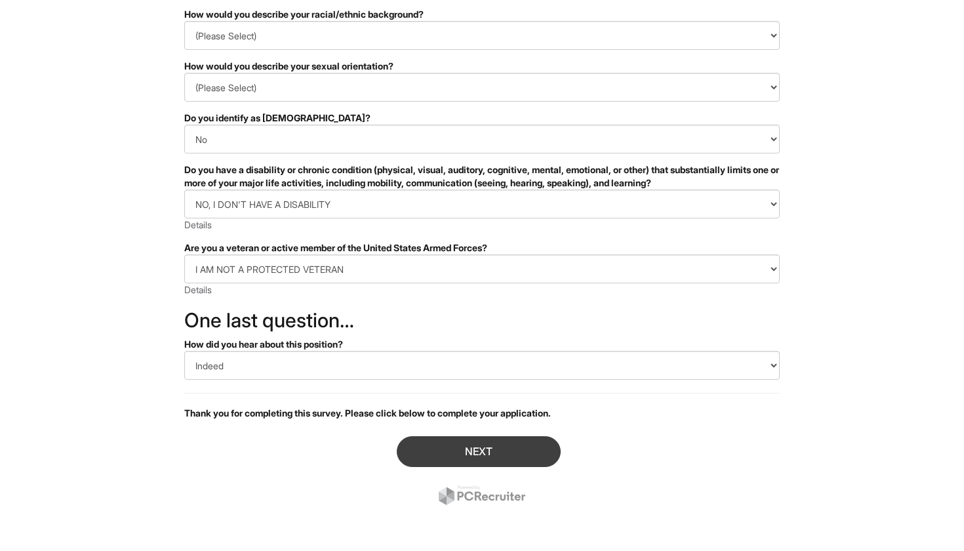
click at [444, 449] on button "Next" at bounding box center [479, 451] width 164 height 31
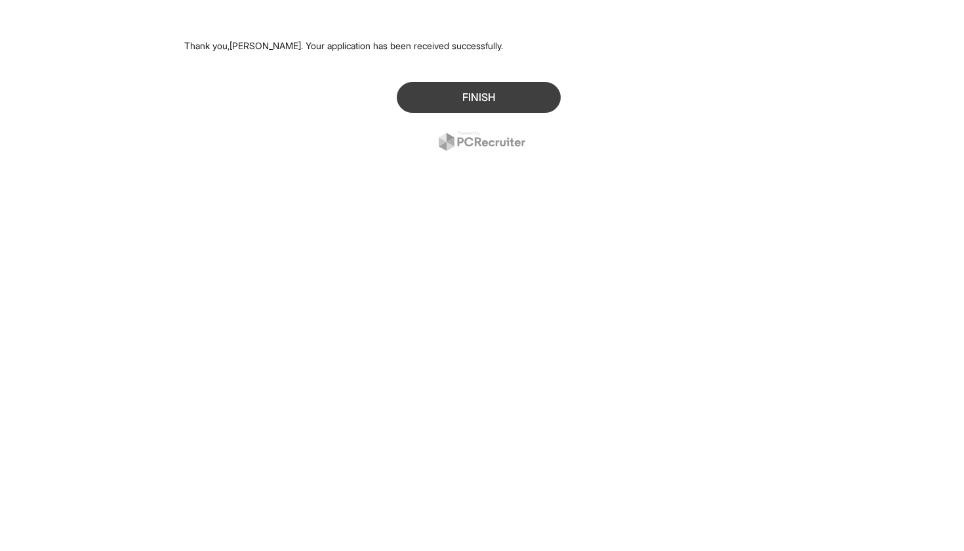
click at [447, 96] on button "Finish" at bounding box center [479, 97] width 164 height 31
